Goal: Information Seeking & Learning: Learn about a topic

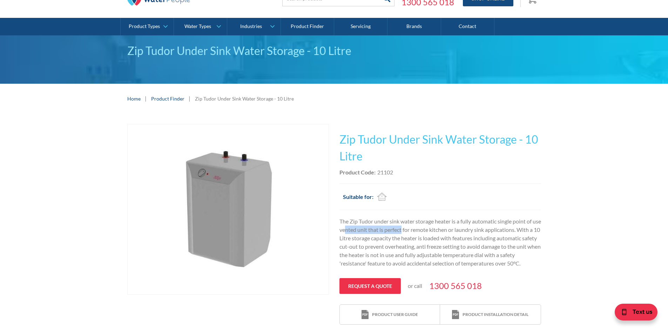
drag, startPoint x: 355, startPoint y: 230, endPoint x: 411, endPoint y: 228, distance: 56.1
click at [411, 228] on p "The Zip Tudor under sink water storage heater is a fully automatic single point…" at bounding box center [440, 242] width 202 height 50
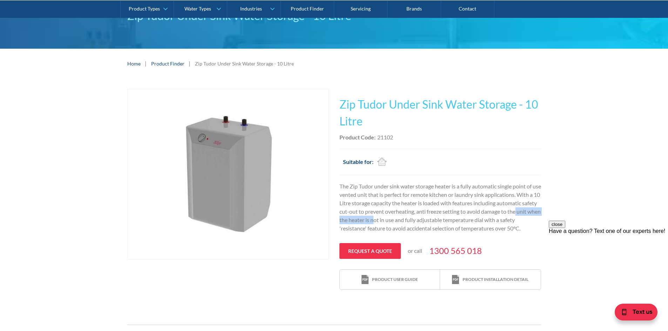
drag, startPoint x: 374, startPoint y: 222, endPoint x: 436, endPoint y: 220, distance: 62.1
click at [436, 220] on p "The Zip Tudor under sink water storage heater is a fully automatic single point…" at bounding box center [440, 207] width 202 height 50
click at [437, 220] on p "The Zip Tudor under sink water storage heater is a fully automatic single point…" at bounding box center [440, 207] width 202 height 50
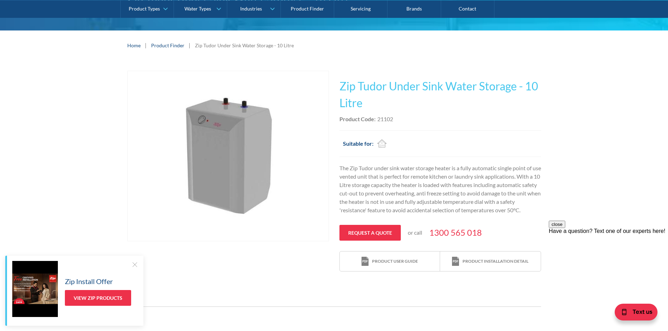
scroll to position [105, 0]
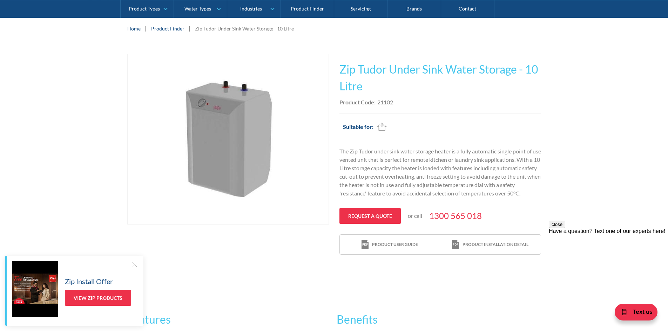
click at [133, 266] on div at bounding box center [134, 264] width 7 height 7
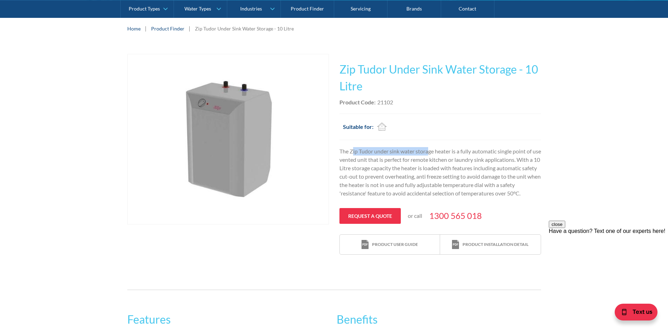
drag, startPoint x: 354, startPoint y: 146, endPoint x: 430, endPoint y: 151, distance: 76.6
click at [430, 151] on div "This tap design is included in our standard range tap options when you purchase…" at bounding box center [440, 154] width 202 height 201
click at [430, 151] on p "The Zip Tudor under sink water storage heater is a fully automatic single point…" at bounding box center [440, 172] width 202 height 50
drag, startPoint x: 361, startPoint y: 153, endPoint x: 402, endPoint y: 154, distance: 41.7
click at [402, 154] on p "The Zip Tudor under sink water storage heater is a fully automatic single point…" at bounding box center [440, 172] width 202 height 50
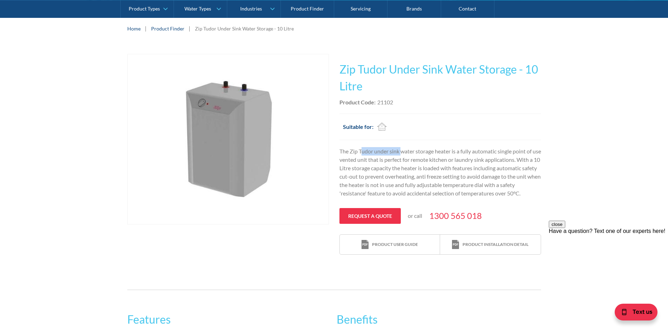
click at [402, 154] on p "The Zip Tudor under sink water storage heater is a fully automatic single point…" at bounding box center [440, 172] width 202 height 50
drag, startPoint x: 383, startPoint y: 170, endPoint x: 430, endPoint y: 166, distance: 46.8
click at [430, 166] on p "The Zip Tudor under sink water storage heater is a fully automatic single point…" at bounding box center [440, 172] width 202 height 50
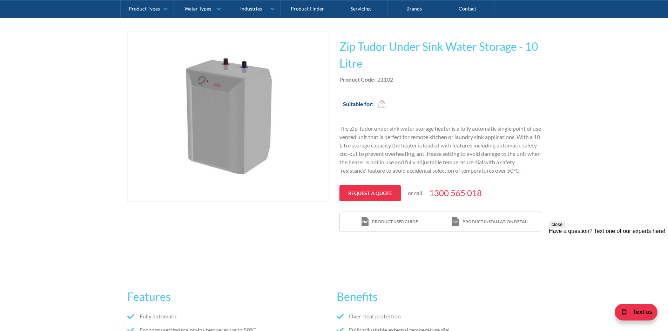
scroll to position [140, 0]
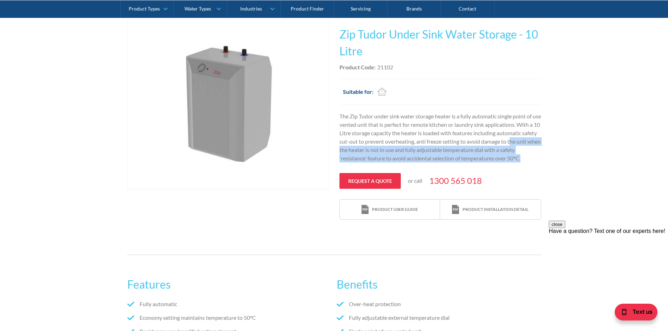
drag, startPoint x: 368, startPoint y: 151, endPoint x: 527, endPoint y: 156, distance: 158.2
click at [564, 165] on div "Play video Fits Most Brands Best Seller No items found. This tap design is incl…" at bounding box center [334, 119] width 668 height 222
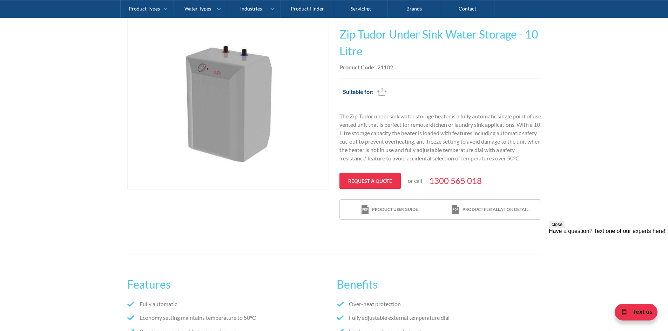
click at [380, 134] on p "The Zip Tudor under sink water storage heater is a fully automatic single point…" at bounding box center [440, 137] width 202 height 50
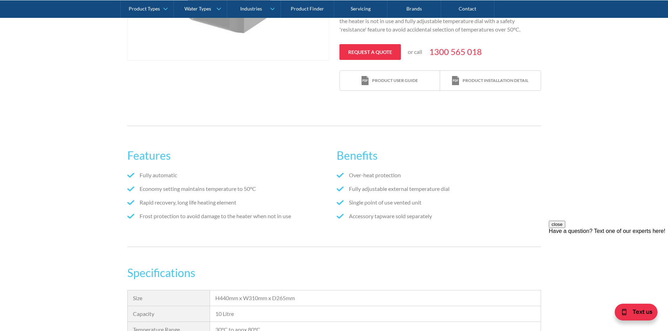
scroll to position [269, 0]
drag, startPoint x: 140, startPoint y: 182, endPoint x: 236, endPoint y: 189, distance: 95.9
click at [236, 180] on li "Fully automatic" at bounding box center [229, 176] width 204 height 8
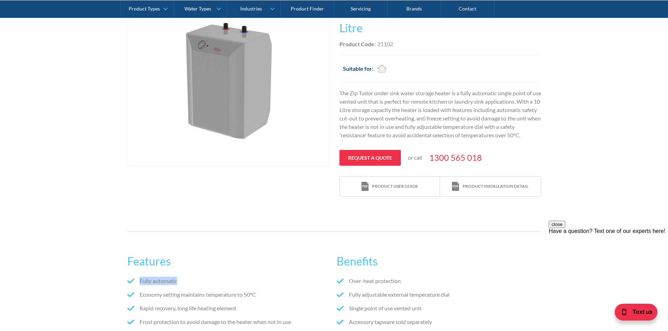
scroll to position [23, 0]
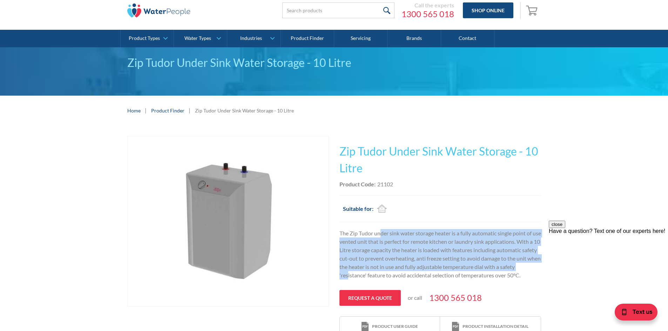
drag, startPoint x: 389, startPoint y: 272, endPoint x: 379, endPoint y: 230, distance: 43.4
click at [380, 225] on div "This tap design is included in our standard range tap options when you purchase…" at bounding box center [440, 236] width 202 height 201
click at [378, 253] on p "The Zip Tudor under sink water storage heater is a fully automatic single point…" at bounding box center [440, 254] width 202 height 50
drag, startPoint x: 365, startPoint y: 285, endPoint x: 339, endPoint y: 235, distance: 56.0
click at [339, 235] on p "The Zip Tudor under sink water storage heater is a fully automatic single point…" at bounding box center [440, 254] width 202 height 50
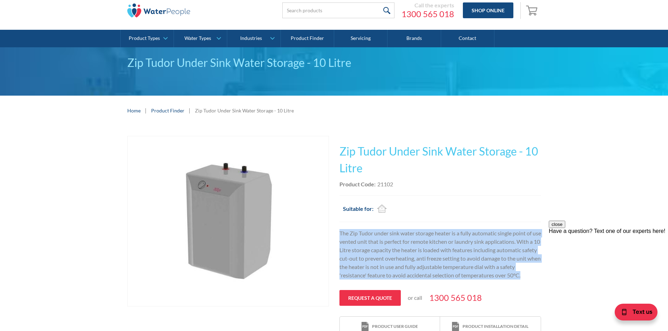
click at [339, 235] on p "The Zip Tudor under sink water storage heater is a fully automatic single point…" at bounding box center [440, 254] width 202 height 50
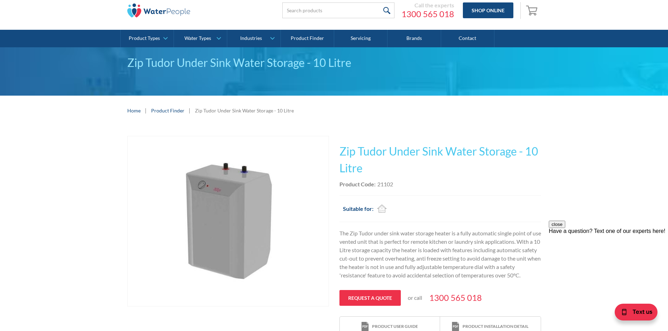
click at [406, 260] on p "The Zip Tudor under sink water storage heater is a fully automatic single point…" at bounding box center [440, 254] width 202 height 50
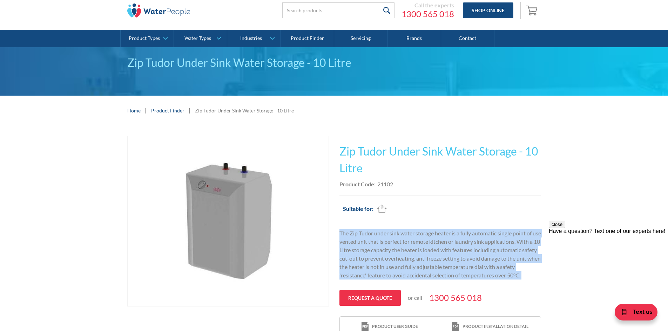
click at [406, 260] on p "The Zip Tudor under sink water storage heater is a fully automatic single point…" at bounding box center [440, 254] width 202 height 50
click at [376, 267] on p "The Zip Tudor under sink water storage heater is a fully automatic single point…" at bounding box center [440, 254] width 202 height 50
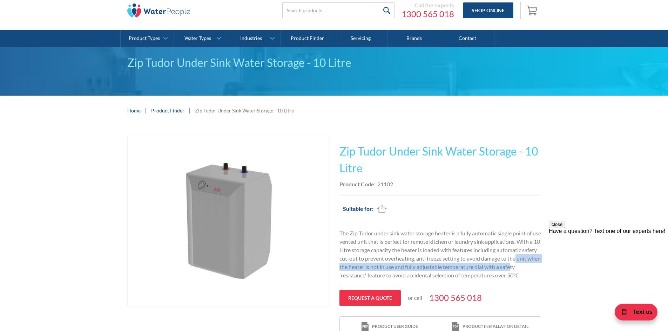
drag, startPoint x: 376, startPoint y: 276, endPoint x: 372, endPoint y: 263, distance: 12.8
click at [372, 264] on p "The Zip Tudor under sink water storage heater is a fully automatic single point…" at bounding box center [440, 254] width 202 height 50
